Goal: Information Seeking & Learning: Learn about a topic

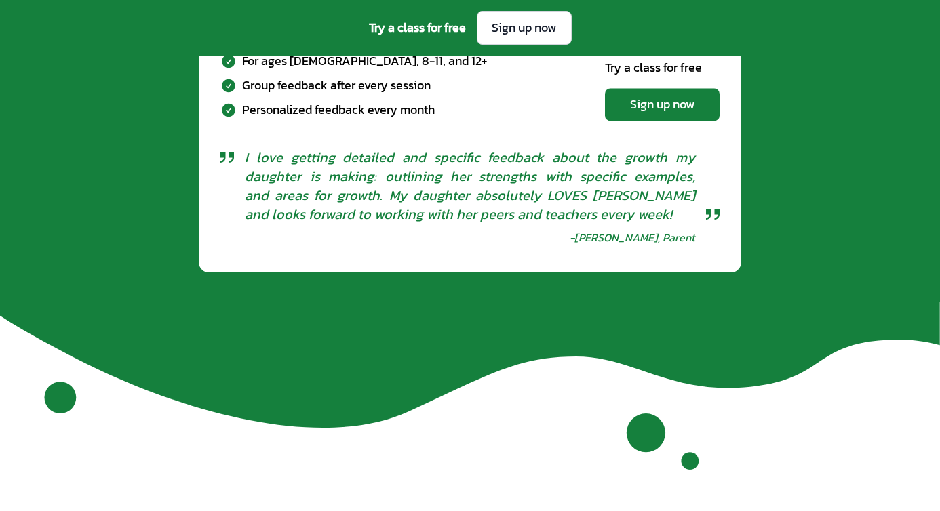
scroll to position [4851, 0]
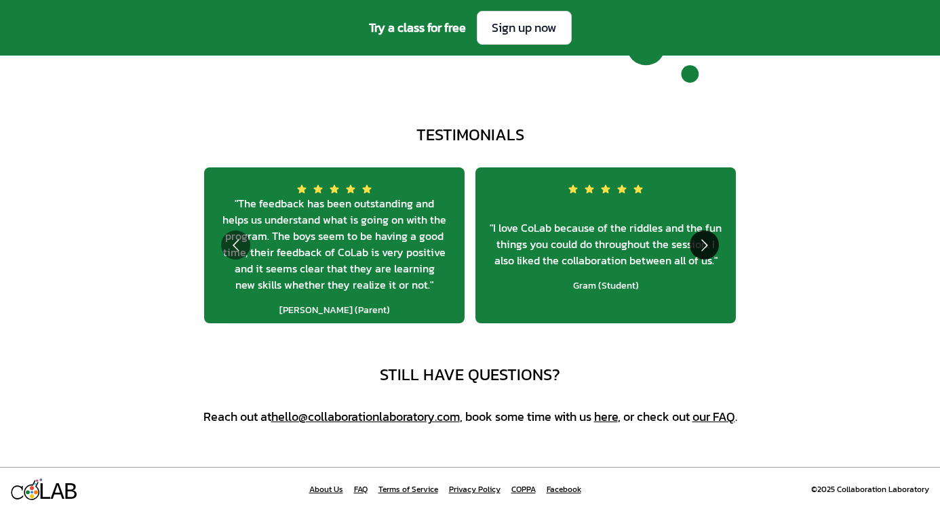
click at [705, 247] on button "Go to next slide" at bounding box center [704, 245] width 29 height 29
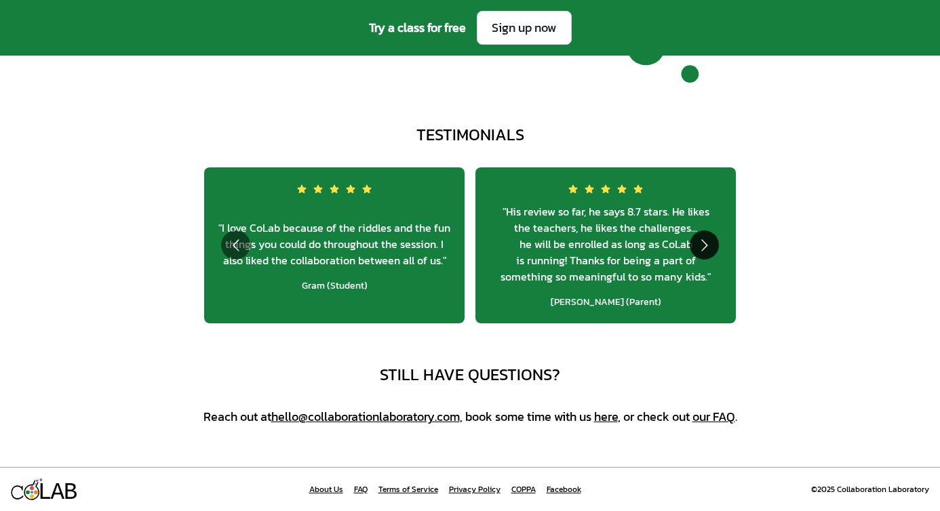
click at [705, 247] on button "Go to next slide" at bounding box center [704, 245] width 29 height 29
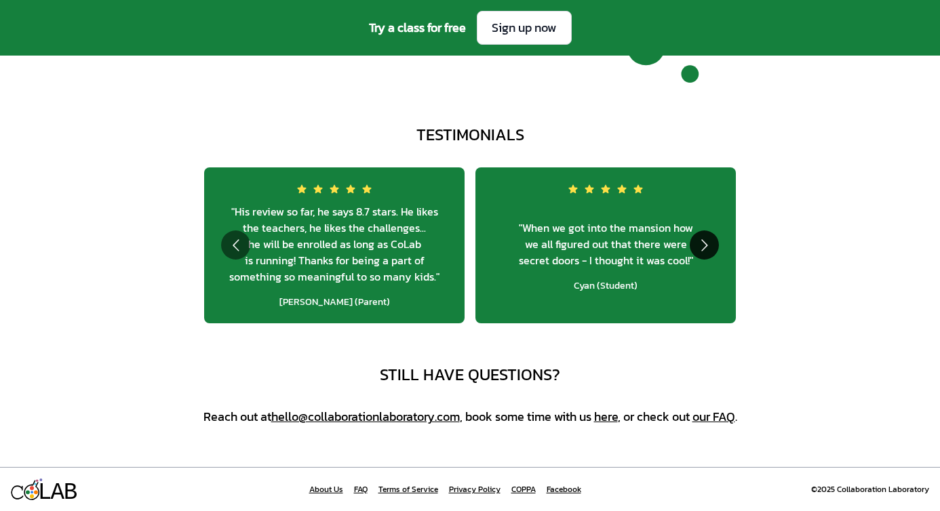
click at [705, 247] on button "Go to next slide" at bounding box center [704, 245] width 29 height 29
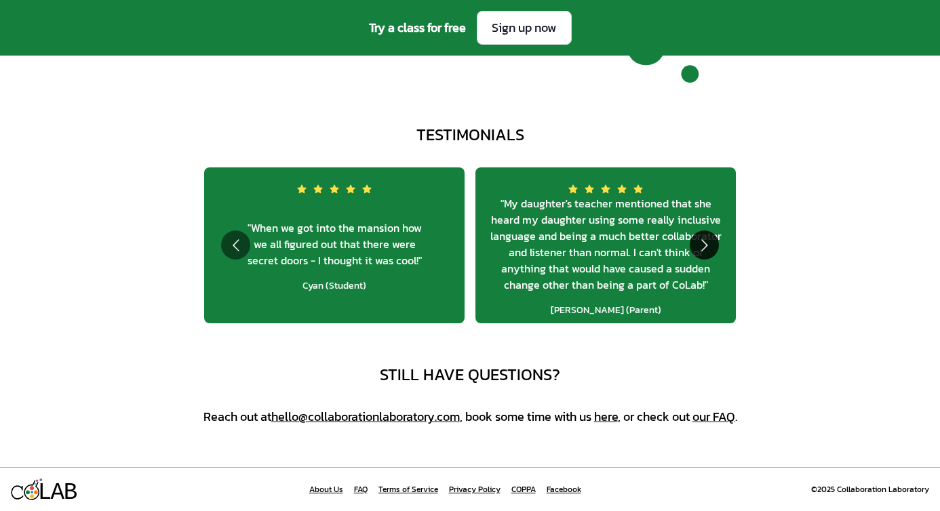
click at [705, 247] on button "Go to next slide" at bounding box center [704, 245] width 29 height 29
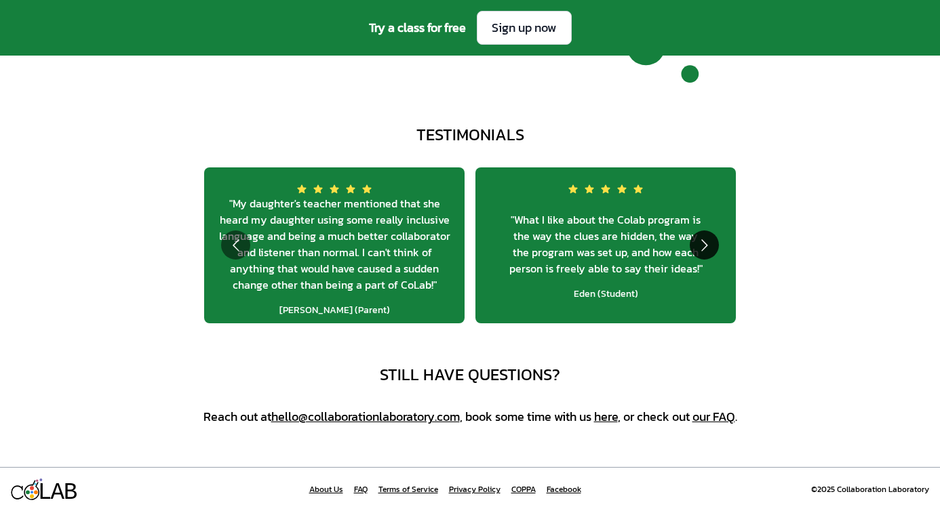
click at [705, 247] on button "Go to next slide" at bounding box center [704, 245] width 29 height 29
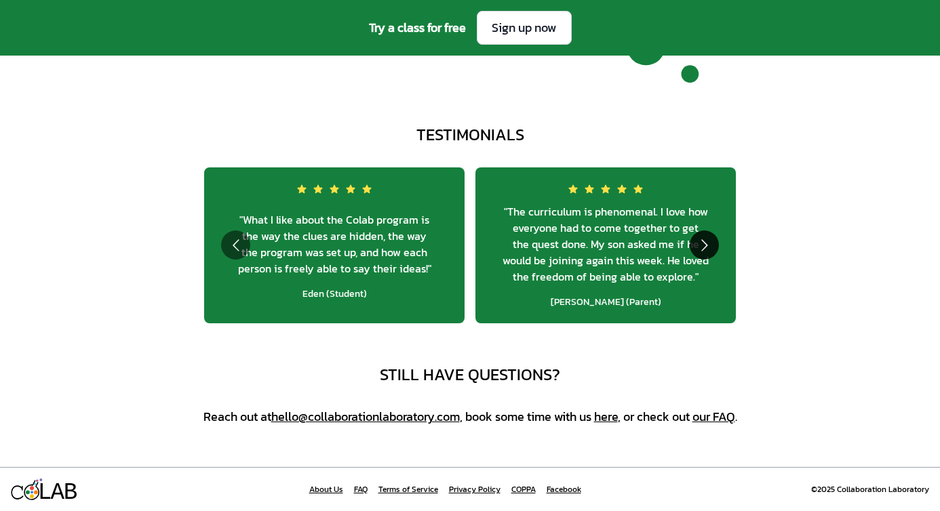
click at [705, 247] on button "Go to next slide" at bounding box center [704, 245] width 29 height 29
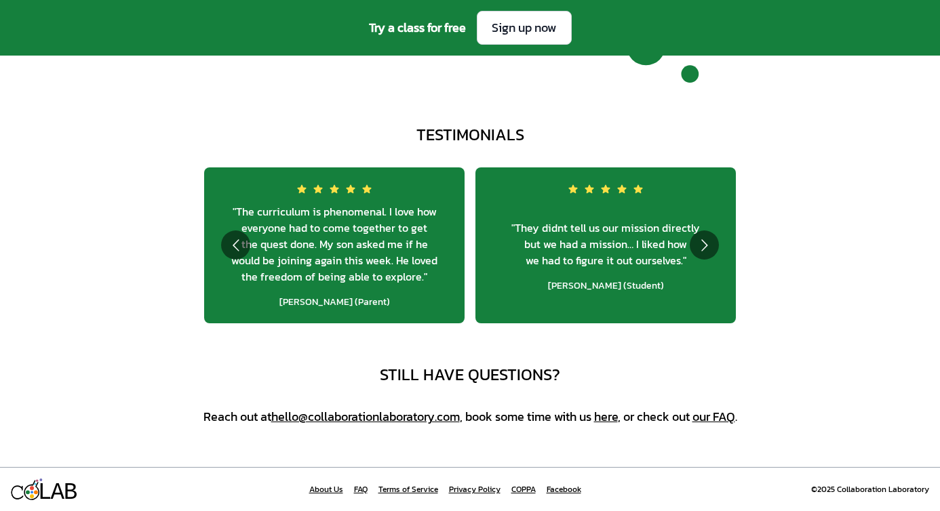
click at [334, 250] on span "" The curriculum is phenomenal. I love how everyone had to come together to get…" at bounding box center [334, 243] width 239 height 81
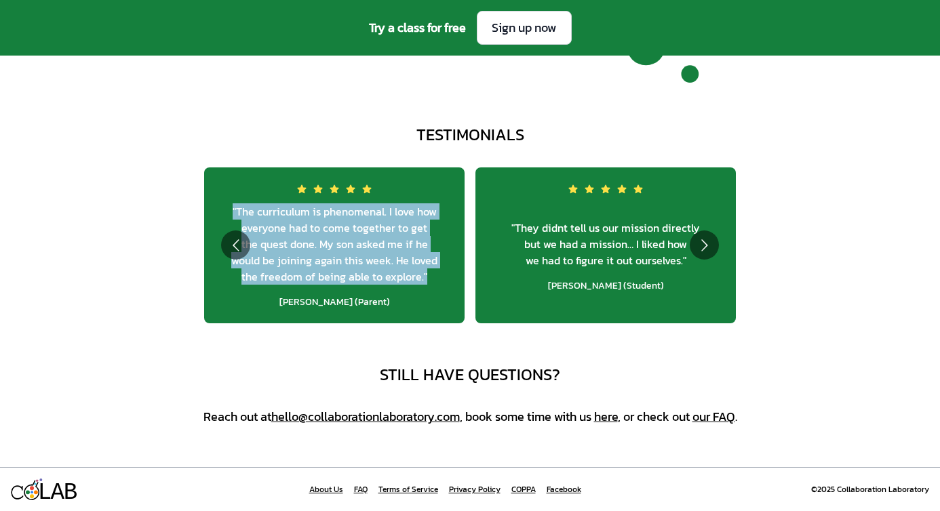
click at [334, 250] on span "" The curriculum is phenomenal. I love how everyone had to come together to get…" at bounding box center [334, 243] width 239 height 81
copy span "" The curriculum is phenomenal. I love how everyone had to come together to get…"
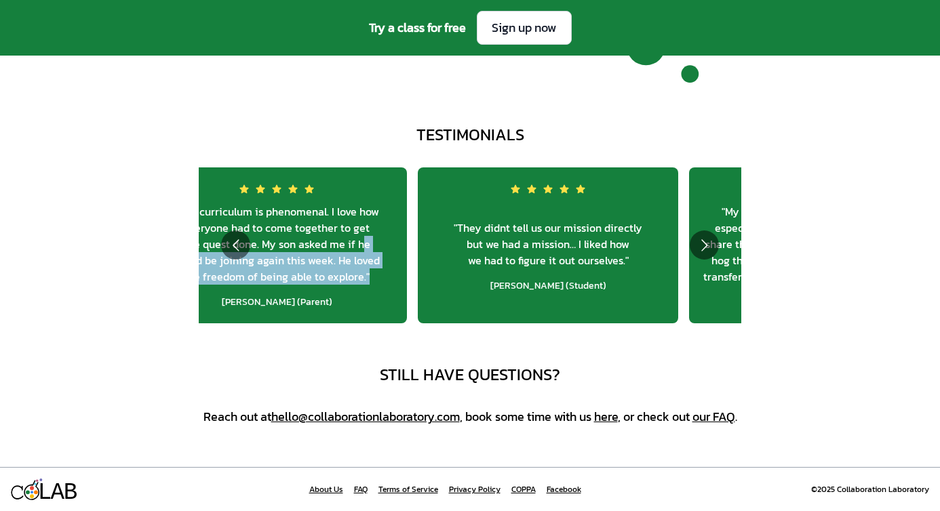
drag, startPoint x: 383, startPoint y: 304, endPoint x: 374, endPoint y: 246, distance: 58.4
click at [374, 246] on div "" The curriculum is phenomenal. I love how everyone had to come together to get…" at bounding box center [276, 257] width 239 height 102
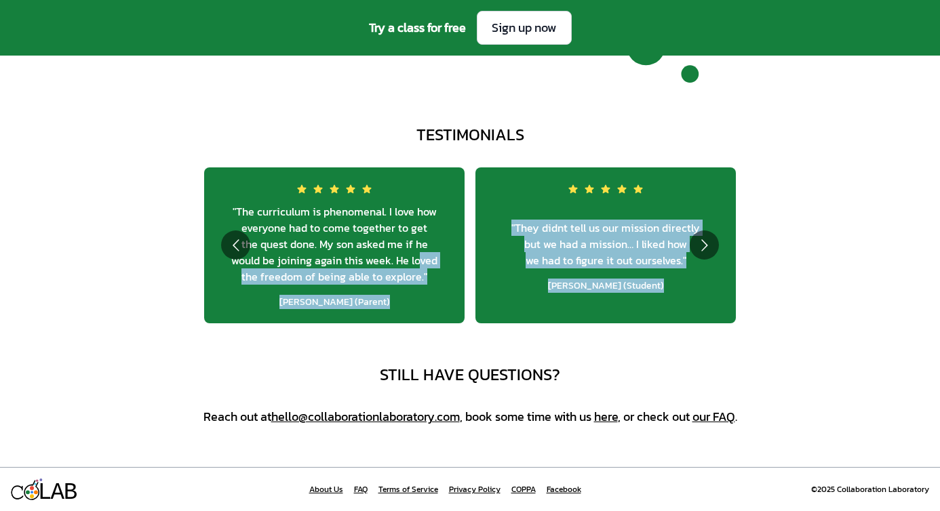
drag, startPoint x: 509, startPoint y: 207, endPoint x: 418, endPoint y: 261, distance: 105.9
click at [711, 247] on button "Go to next slide" at bounding box center [704, 245] width 29 height 29
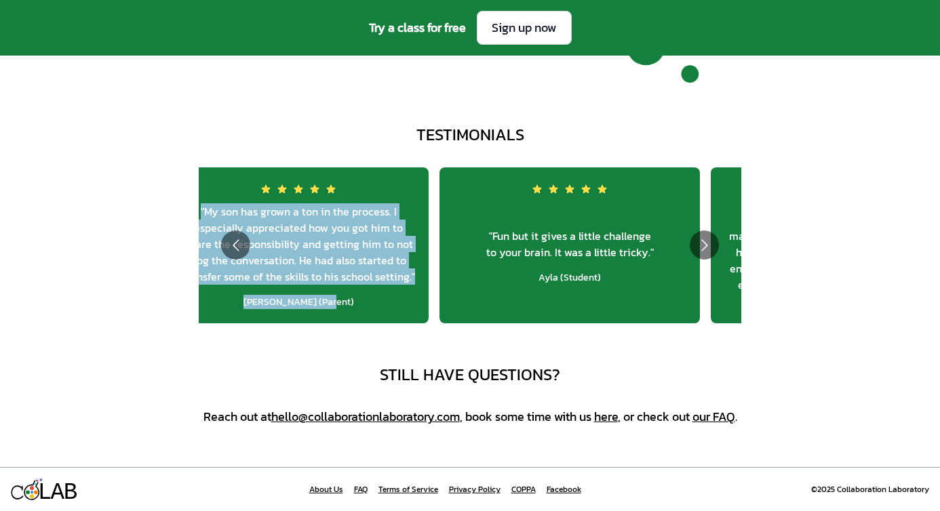
drag, startPoint x: 654, startPoint y: 311, endPoint x: 347, endPoint y: 189, distance: 330.0
click at [347, 189] on div "" My son has grown a ton in the process. I especially appreciated how you got h…" at bounding box center [298, 246] width 260 height 156
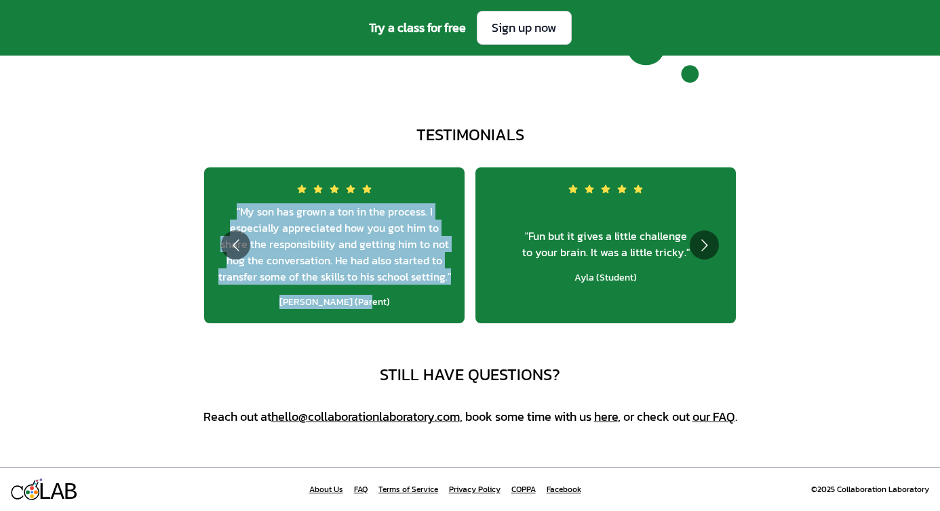
copy div "" My son has grown a ton in the process. I especially appreciated how you got h…"
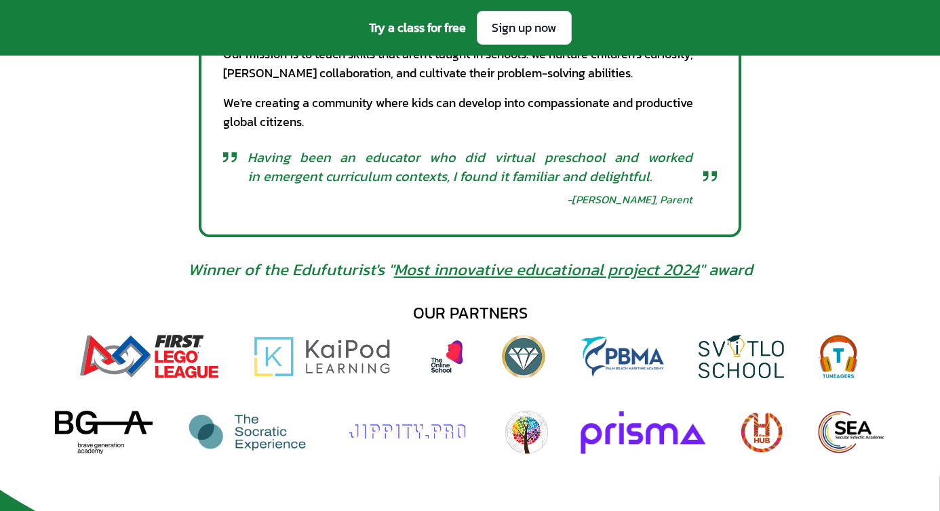
scroll to position [739, 0]
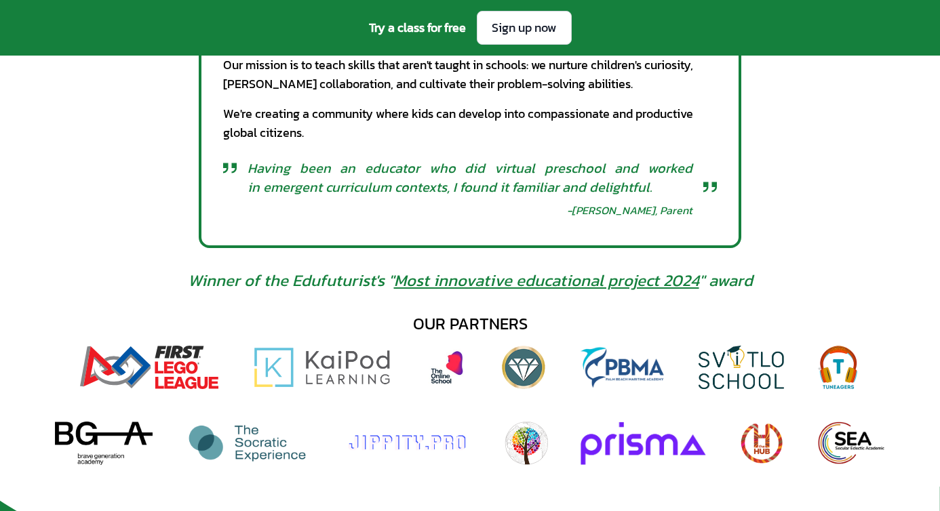
click at [306, 164] on span "Having been an educator who did virtual preschool and worked in emergent curric…" at bounding box center [470, 178] width 445 height 38
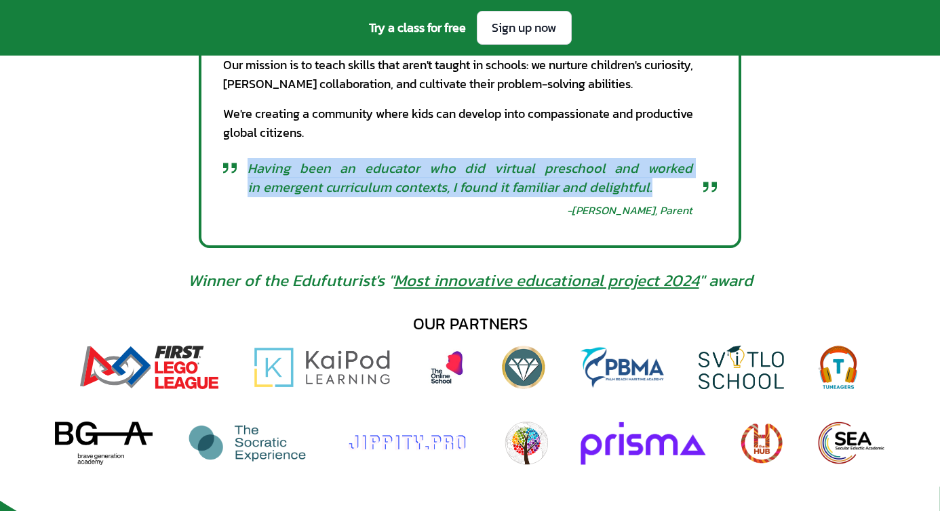
click at [306, 164] on span "Having been an educator who did virtual preschool and worked in emergent curric…" at bounding box center [470, 178] width 445 height 38
copy span "Having been an educator who did virtual preschool and worked in emergent curric…"
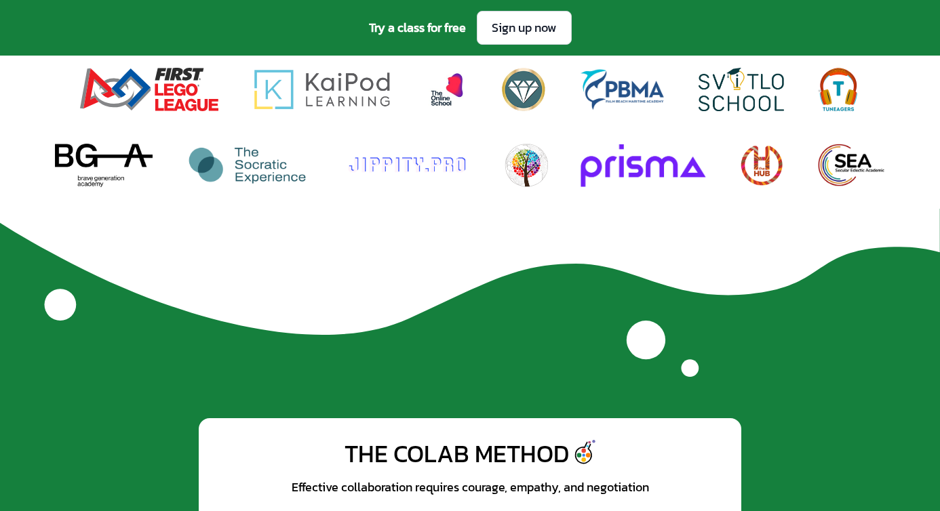
scroll to position [1013, 0]
